Goal: Task Accomplishment & Management: Use online tool/utility

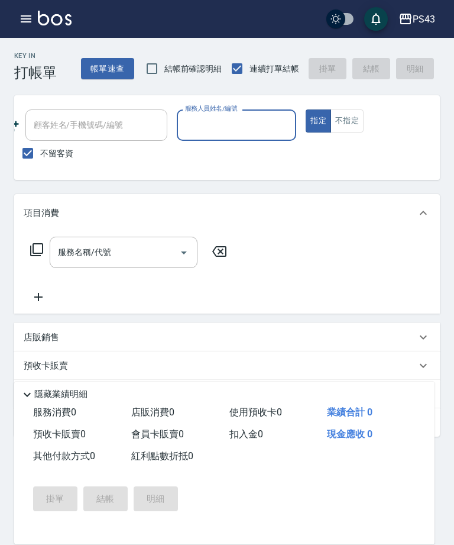
scroll to position [0, 166]
click at [237, 125] on input "服務人員姓名/編號" at bounding box center [236, 125] width 109 height 21
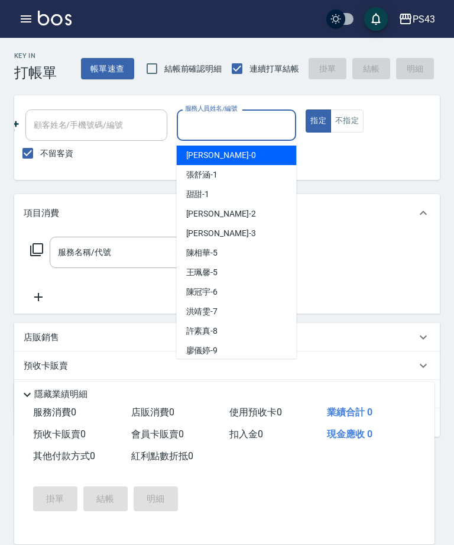
click at [234, 134] on input "服務人員姓名/編號" at bounding box center [236, 125] width 109 height 21
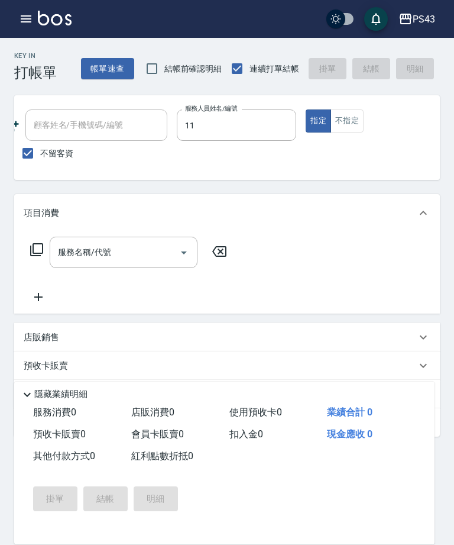
type input "[PERSON_NAME]-11"
type button "true"
click at [350, 120] on button "不指定" at bounding box center [347, 120] width 33 height 23
click at [141, 257] on input "服務名稱/代號" at bounding box center [115, 252] width 120 height 21
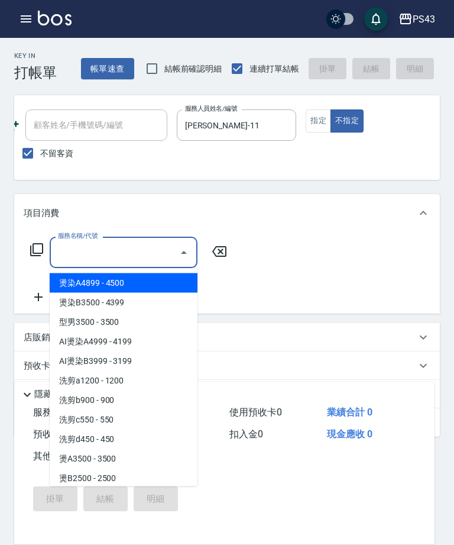
click at [130, 262] on input "服務名稱/代號" at bounding box center [115, 252] width 120 height 21
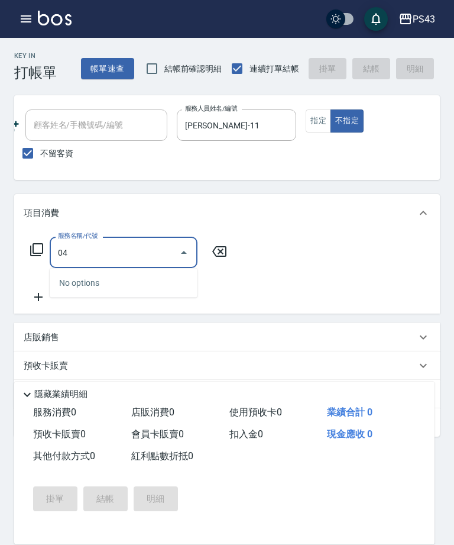
type input "0"
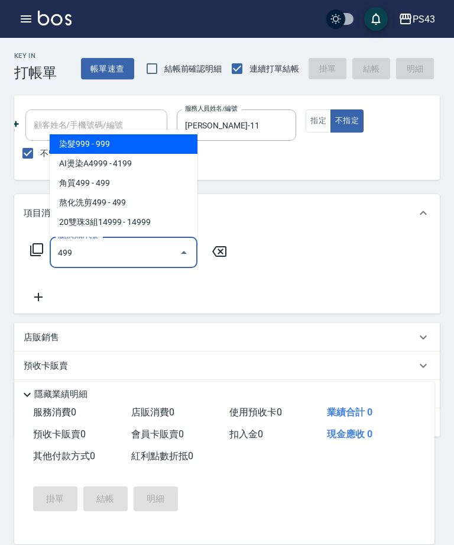
click at [146, 195] on span "熬化洗剪499 - 499" at bounding box center [124, 203] width 148 height 20
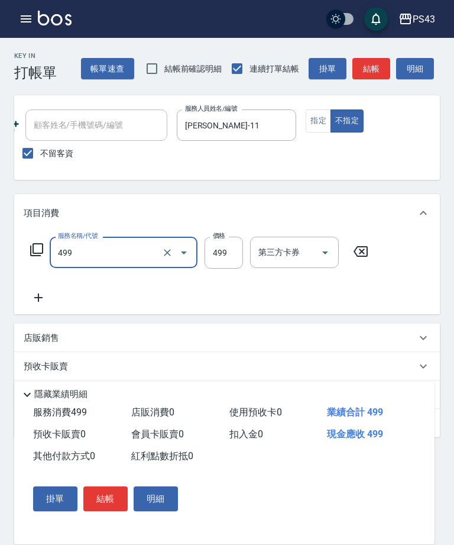
type input "熬化洗剪499(2499)"
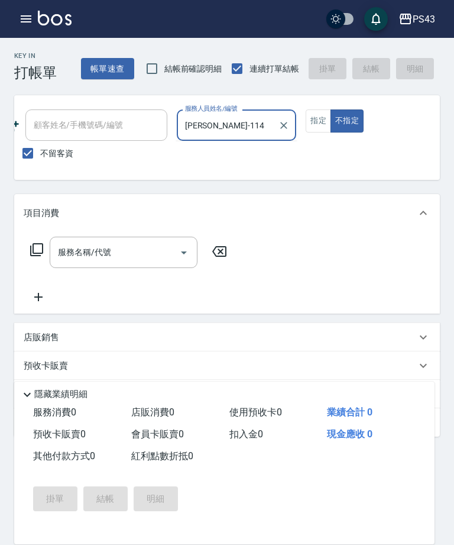
type input "[PERSON_NAME]-11"
click at [166, 244] on input "服務名稱/代號" at bounding box center [115, 252] width 120 height 21
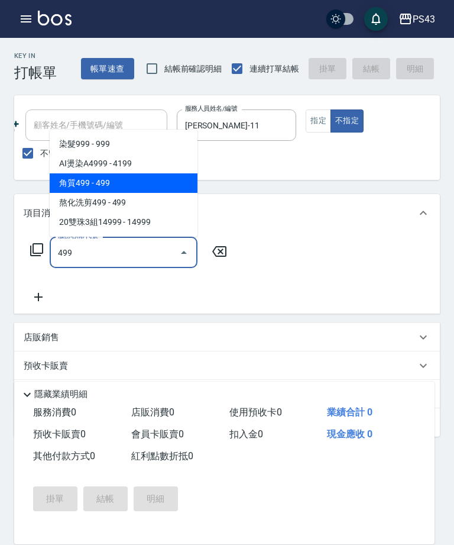
click at [144, 179] on span "角質499 - 499" at bounding box center [124, 183] width 148 height 20
type input "角質499(649)"
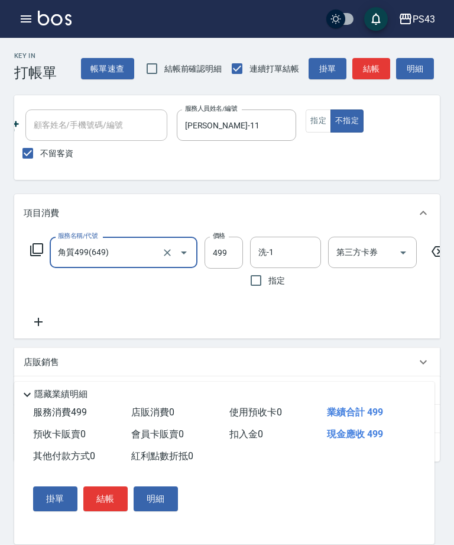
click at [289, 259] on input "洗-1" at bounding box center [286, 252] width 60 height 21
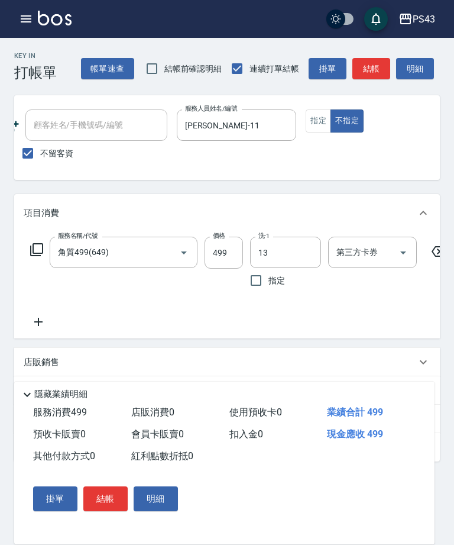
type input "[PERSON_NAME]-13"
click at [375, 70] on button "結帳" at bounding box center [372, 69] width 38 height 22
click at [375, 69] on div "帳單速查 結帳前確認明細 連續打單結帳 掛單 結帳 明細" at bounding box center [260, 68] width 359 height 25
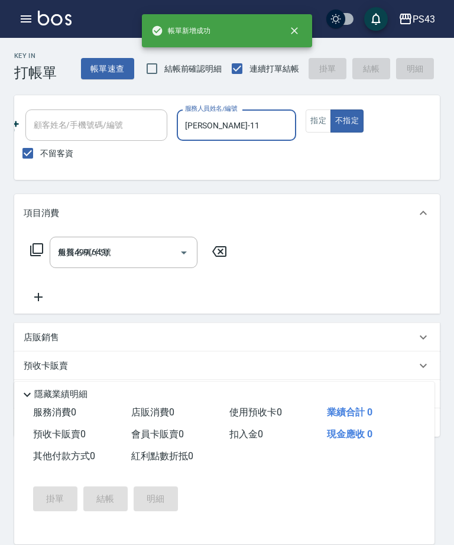
type input "[DATE] 14:13"
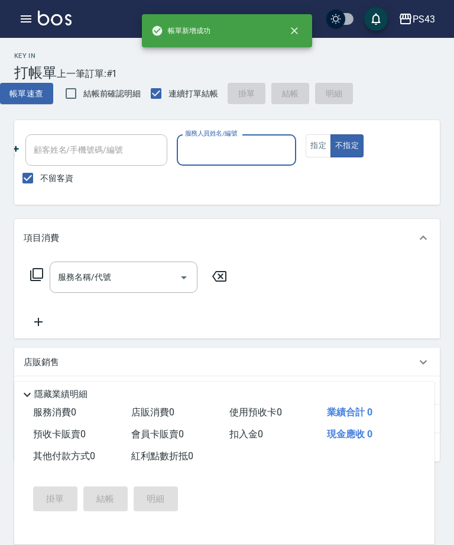
click at [255, 150] on input "服務人員姓名/編號" at bounding box center [236, 150] width 109 height 21
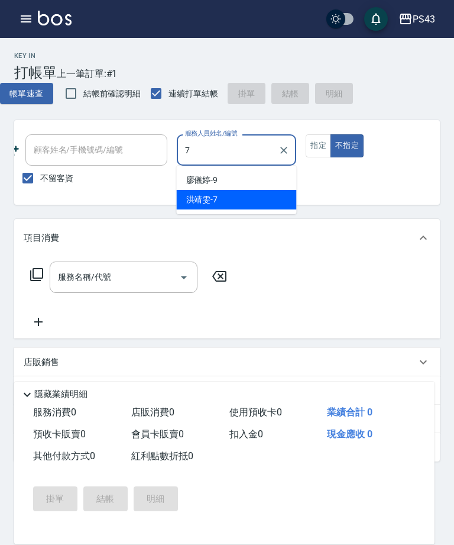
type input "7"
click at [269, 215] on div "Key In 打帳單 上一筆訂單:#1 帳單速查 結帳前確認明細 連續打單結帳 掛單 結帳 明細 帳單日期 [DATE] 14:13 鎖定日期 顧客姓名/手機…" at bounding box center [227, 338] width 454 height 600
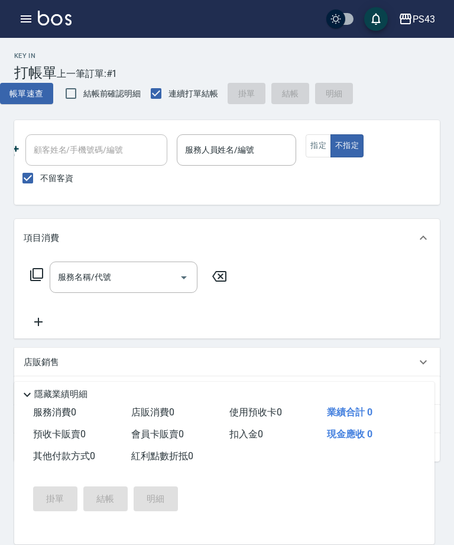
click at [234, 146] on div "服務人員姓名/編號 服務人員姓名/編號" at bounding box center [237, 149] width 120 height 31
click at [234, 146] on label "服務人員姓名/編號" at bounding box center [220, 150] width 70 height 12
click at [234, 146] on input "服務人員姓名/編號" at bounding box center [236, 150] width 109 height 21
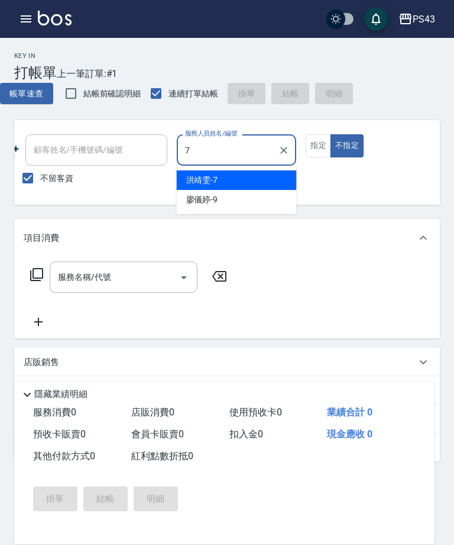
click at [272, 174] on div "[PERSON_NAME]-7" at bounding box center [237, 180] width 120 height 20
type input "[PERSON_NAME]-7"
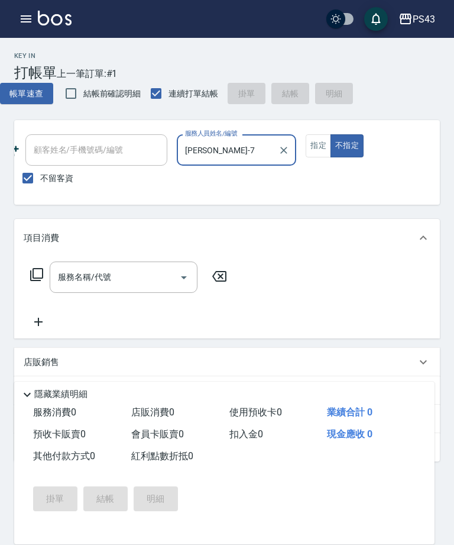
click at [143, 271] on input "服務名稱/代號" at bounding box center [115, 277] width 120 height 21
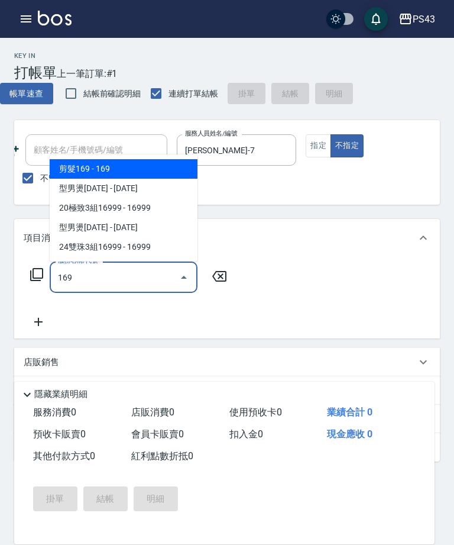
type input "剪髮169(216)"
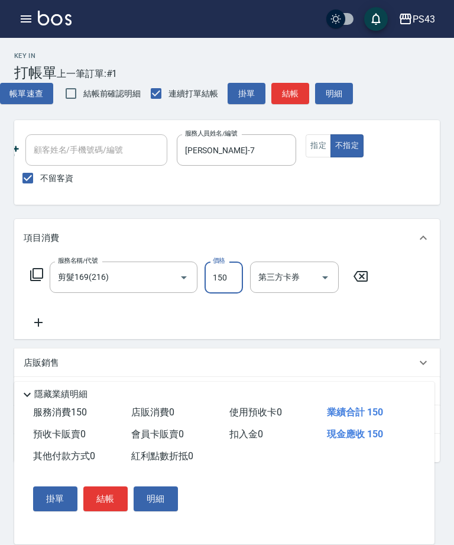
type input "150"
click at [299, 97] on button "結帳" at bounding box center [291, 94] width 38 height 22
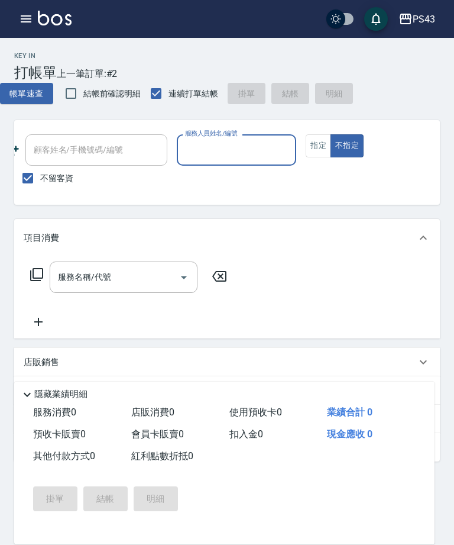
click at [256, 147] on input "服務人員姓名/編號" at bounding box center [236, 150] width 109 height 21
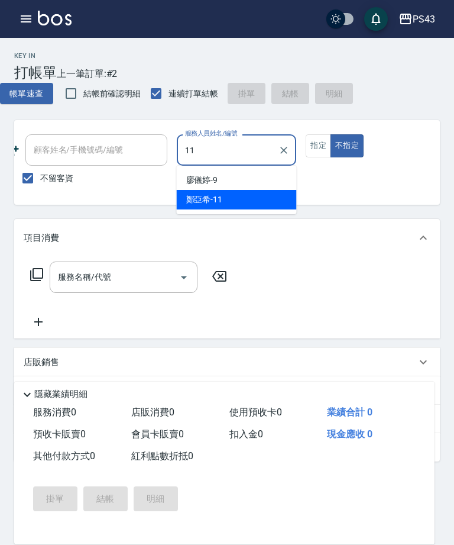
click at [258, 201] on div "[PERSON_NAME]-11" at bounding box center [237, 200] width 120 height 20
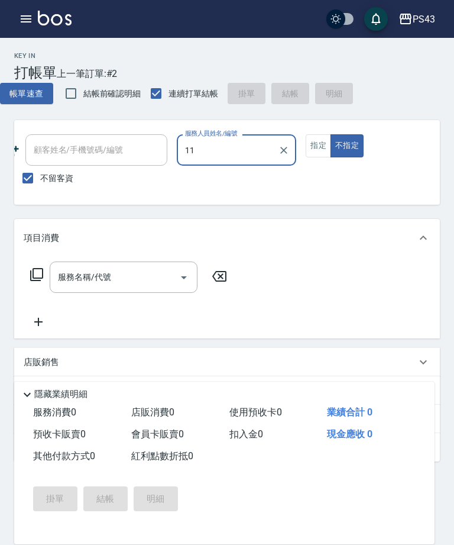
type input "[PERSON_NAME]-11"
click at [318, 144] on button "指定" at bounding box center [318, 145] width 25 height 23
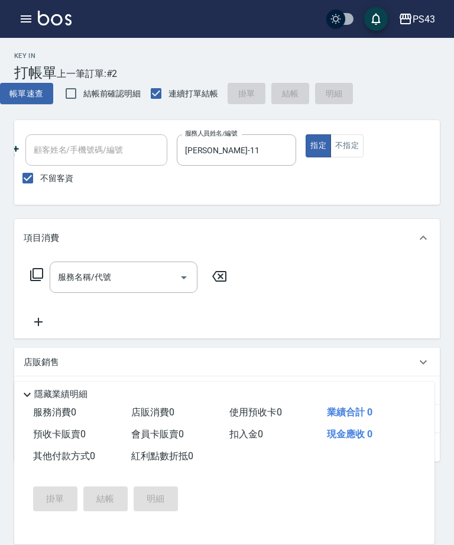
click at [140, 285] on input "服務名稱/代號" at bounding box center [115, 277] width 120 height 21
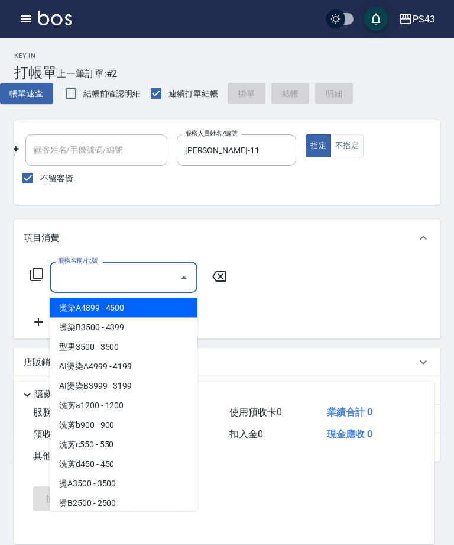
type input "2"
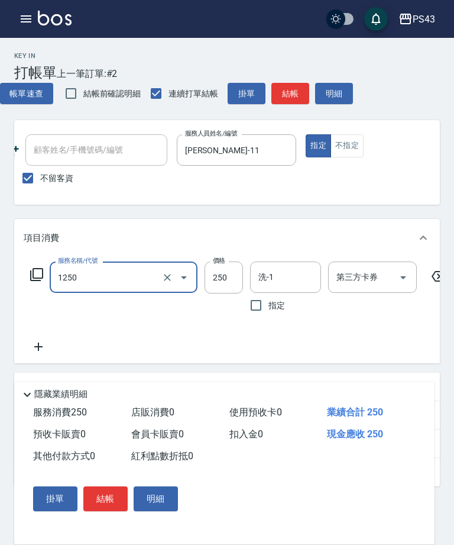
type input "過年洗髮250(1250)"
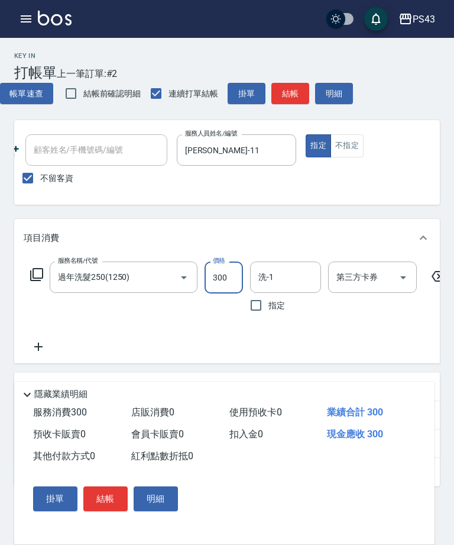
click at [404, 276] on icon "Open" at bounding box center [403, 277] width 14 height 14
type input "300"
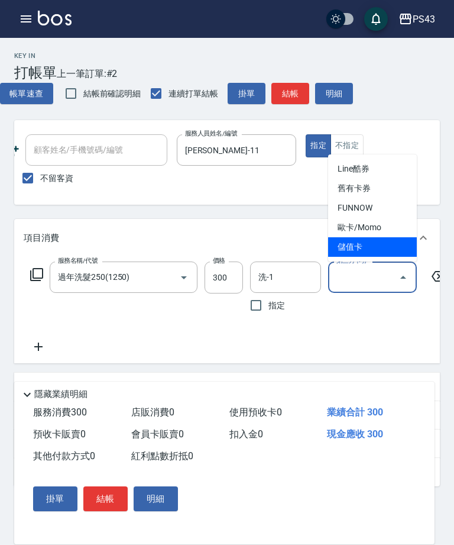
click at [376, 250] on span "儲值卡" at bounding box center [372, 247] width 89 height 20
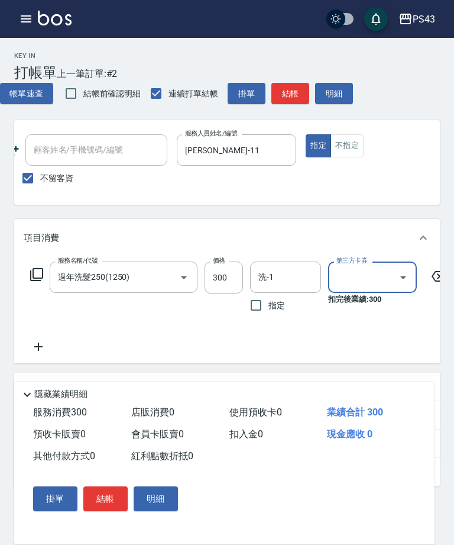
type input "儲值卡"
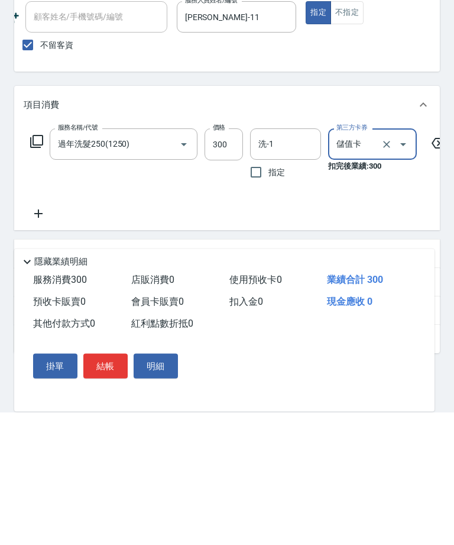
click at [107, 486] on button "結帳" at bounding box center [105, 498] width 44 height 25
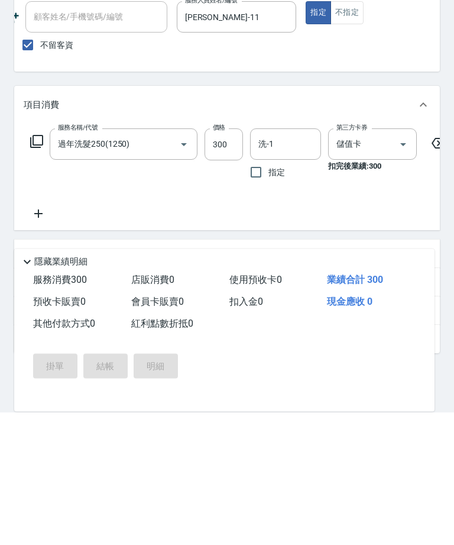
scroll to position [80, 0]
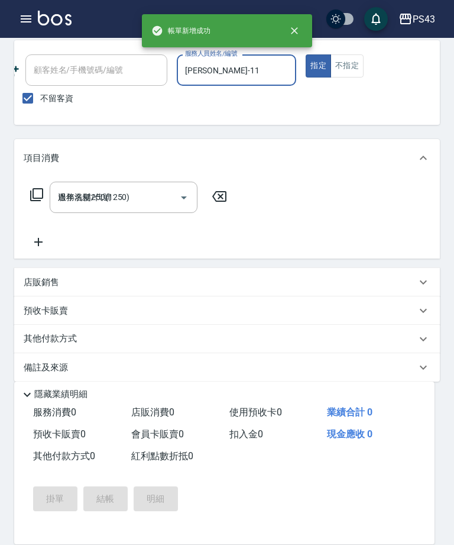
type input "[DATE] 14:14"
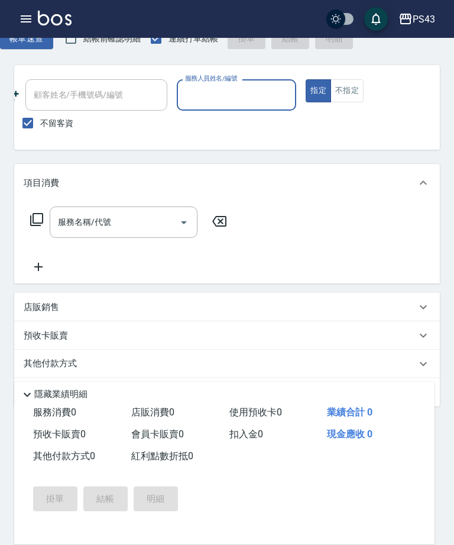
click at [243, 100] on input "服務人員姓名/編號" at bounding box center [236, 95] width 109 height 21
type input "[PERSON_NAME]-7"
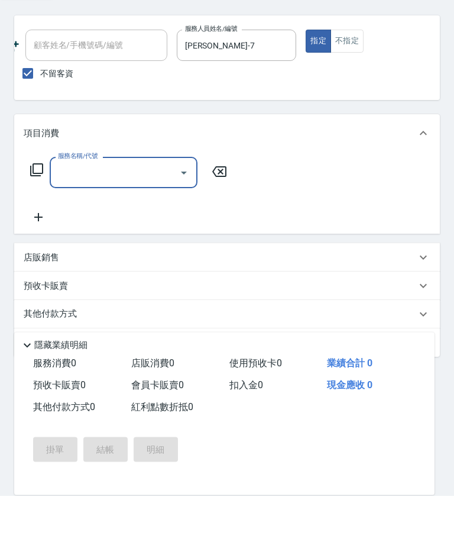
click at [254, 209] on div "服務名稱/代號 服務名稱/代號" at bounding box center [227, 243] width 426 height 82
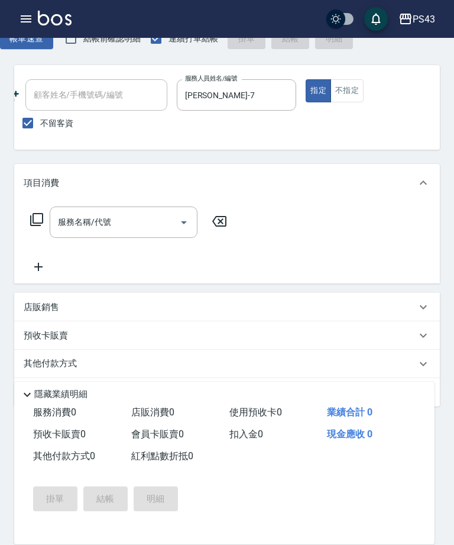
click at [182, 297] on div "店販銷售" at bounding box center [227, 307] width 426 height 28
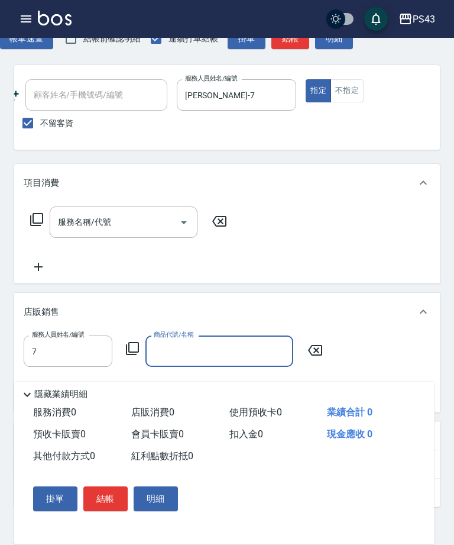
type input "[PERSON_NAME]-7"
click at [220, 350] on input "商品代號/名稱" at bounding box center [219, 351] width 137 height 21
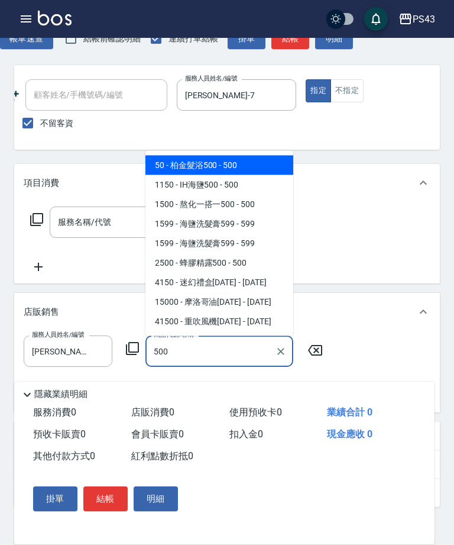
click at [269, 265] on span "2500 - 蜂膠精露500 - 500" at bounding box center [220, 263] width 148 height 20
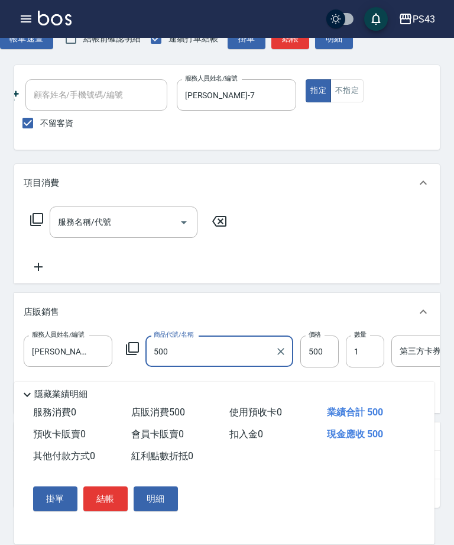
type input "蜂膠精露500"
click at [372, 357] on input "1" at bounding box center [365, 352] width 38 height 32
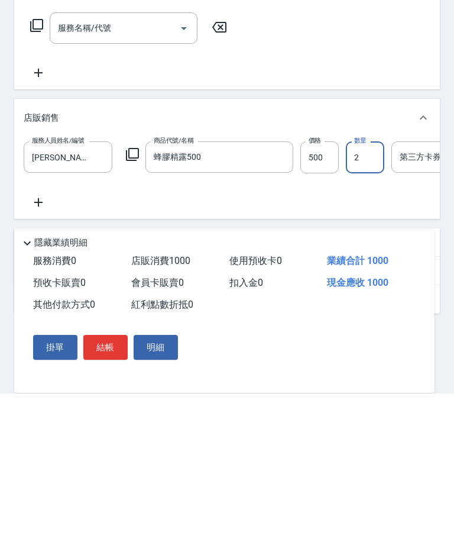
type input "2"
click at [114, 486] on button "結帳" at bounding box center [105, 498] width 44 height 25
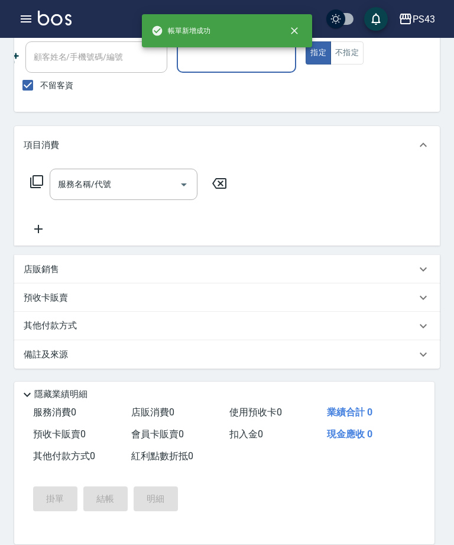
scroll to position [0, 0]
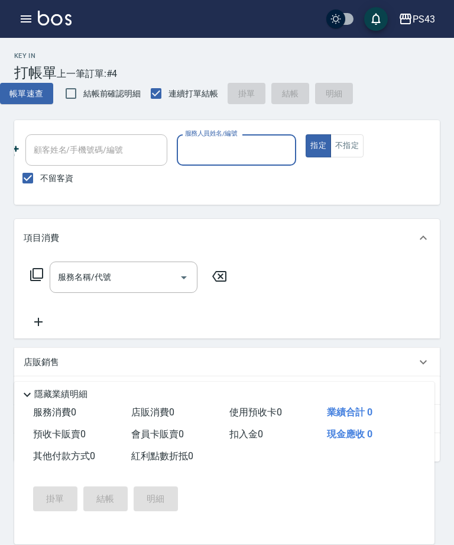
click at [23, 23] on icon "button" at bounding box center [26, 19] width 14 height 14
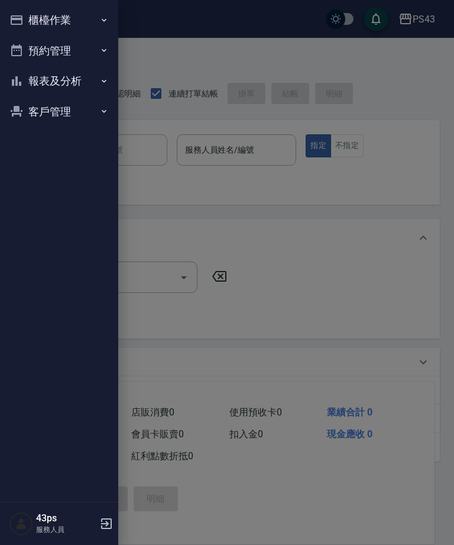
click at [78, 19] on button "櫃檯作業" at bounding box center [59, 20] width 109 height 31
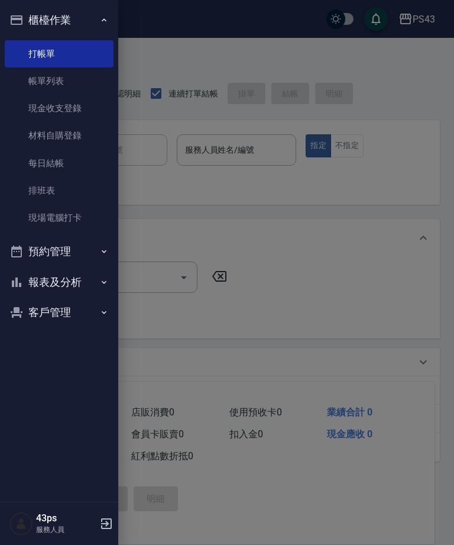
click at [79, 109] on link "現金收支登錄" at bounding box center [59, 108] width 109 height 27
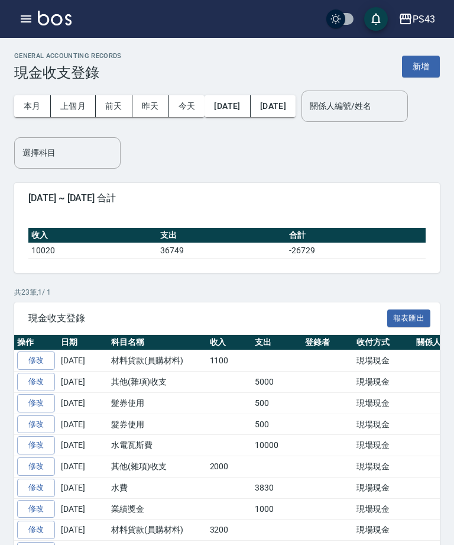
click at [423, 72] on button "新增" at bounding box center [421, 67] width 38 height 22
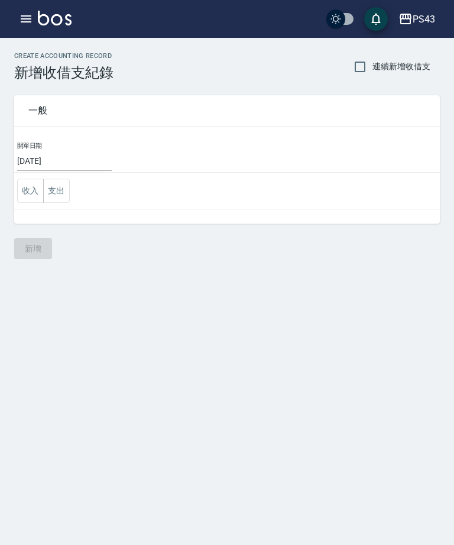
click at [50, 192] on button "支出" at bounding box center [56, 191] width 27 height 24
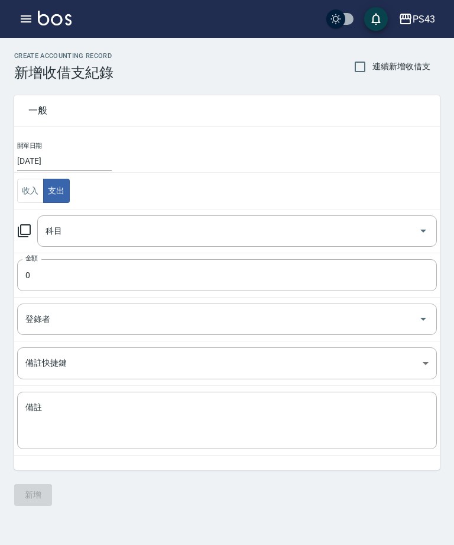
click at [36, 188] on button "收入" at bounding box center [30, 191] width 27 height 24
click at [426, 231] on icon "Open" at bounding box center [424, 231] width 14 height 14
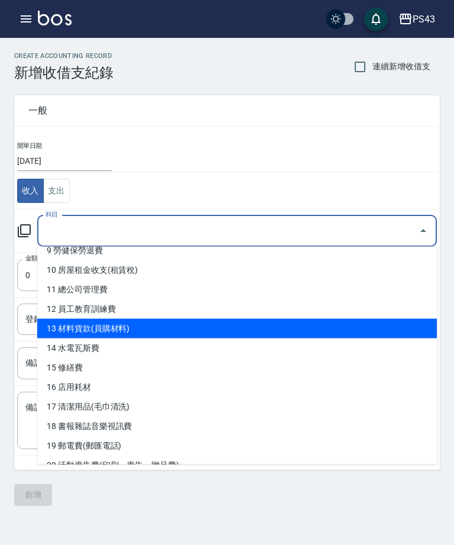
scroll to position [185, 0]
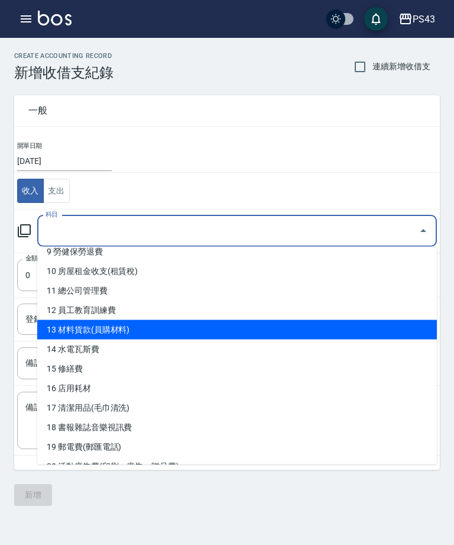
click at [282, 332] on li "13 材料貨款(員購材料)" at bounding box center [237, 330] width 400 height 20
type input "13 材料貨款(員購材料)"
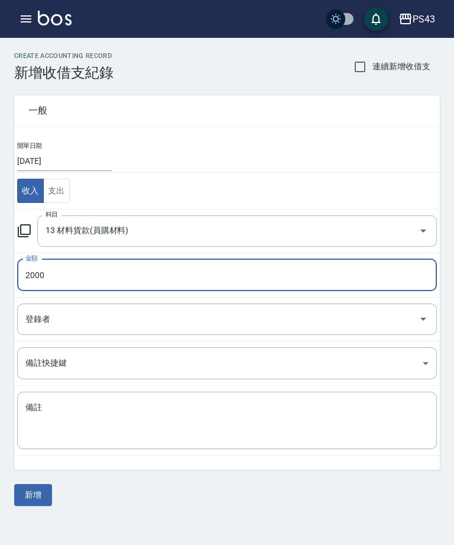
type input "2000"
click at [263, 315] on input "登錄者" at bounding box center [218, 319] width 392 height 21
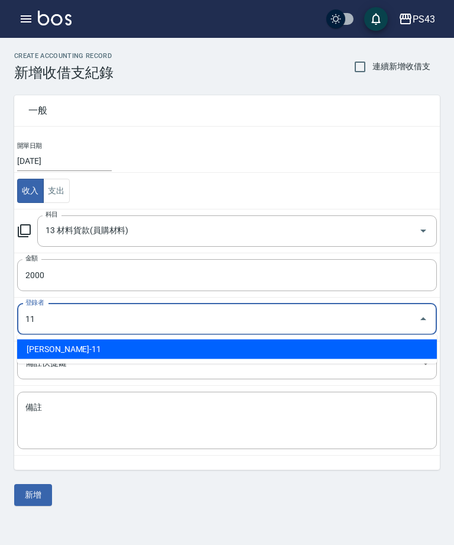
click at [384, 347] on li "[PERSON_NAME]-11" at bounding box center [227, 350] width 420 height 20
type input "[PERSON_NAME]-11"
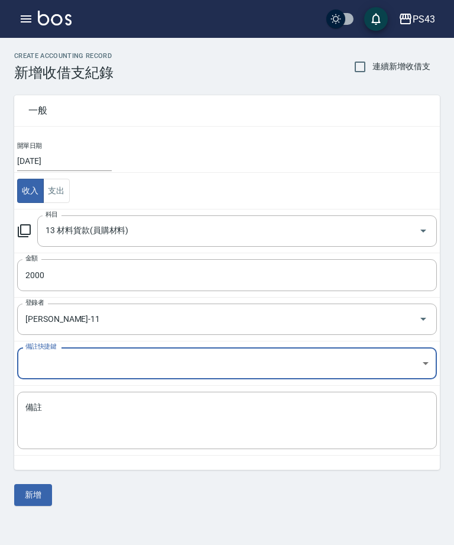
click at [241, 411] on textarea "備註" at bounding box center [227, 421] width 404 height 38
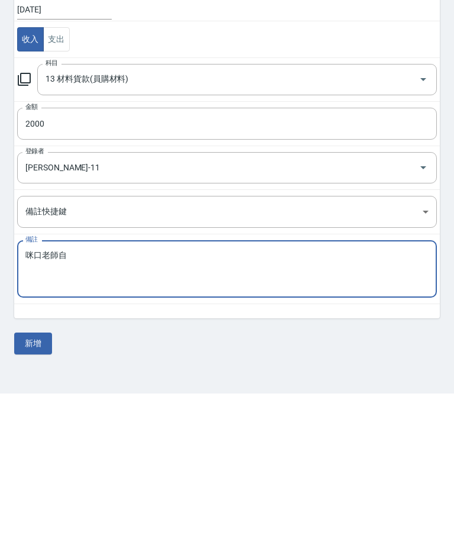
scroll to position [0, 0]
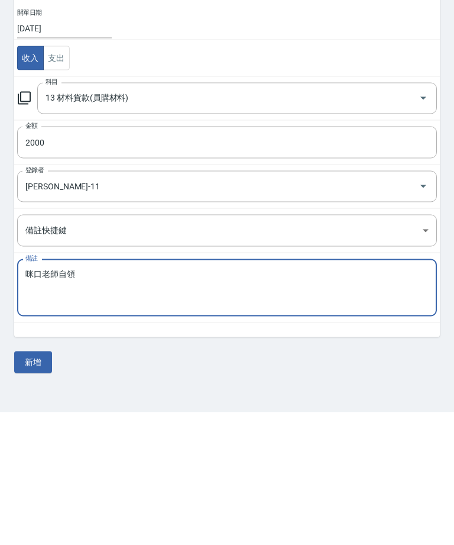
type textarea "咪口老師自領"
click at [41, 484] on button "新增" at bounding box center [33, 495] width 38 height 22
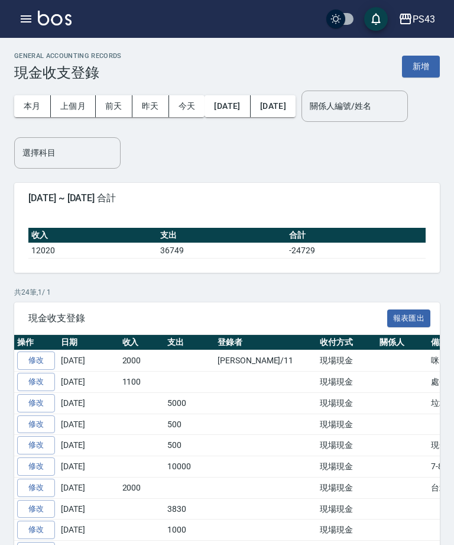
click at [20, 18] on icon "button" at bounding box center [26, 19] width 14 height 14
